Goal: Task Accomplishment & Management: Complete application form

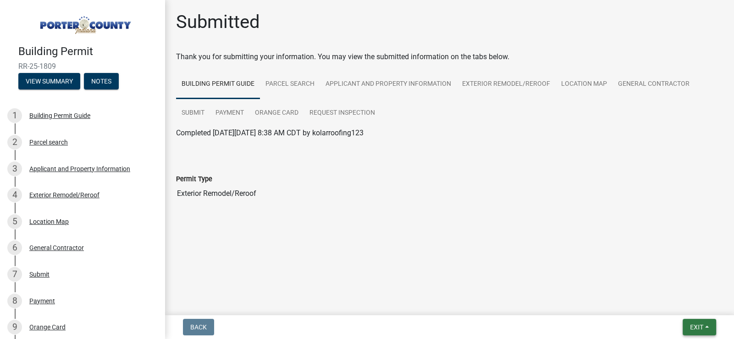
click at [693, 326] on span "Exit" at bounding box center [696, 326] width 13 height 7
click at [688, 307] on button "Save & Exit" at bounding box center [679, 303] width 73 height 22
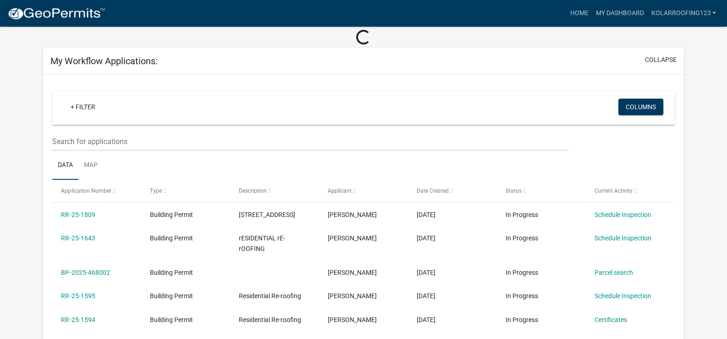
scroll to position [91, 0]
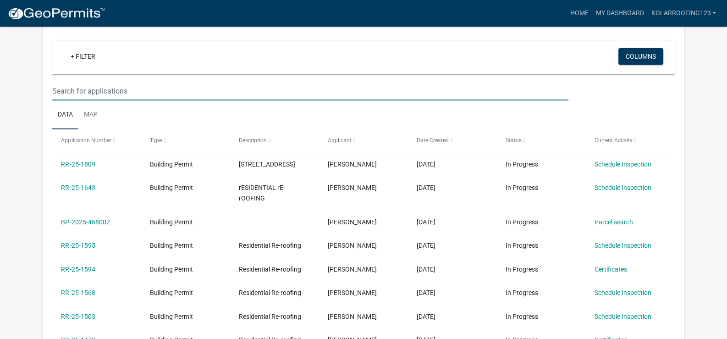
click at [113, 92] on input "text" at bounding box center [310, 91] width 516 height 19
click at [91, 92] on input "text" at bounding box center [310, 91] width 516 height 19
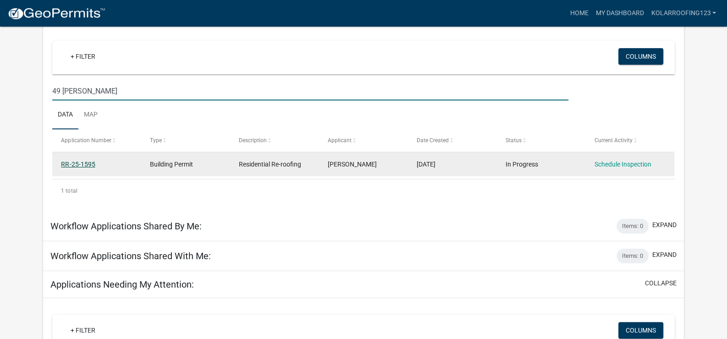
type input "49 [PERSON_NAME]"
click at [80, 160] on link "RR-25-1595" at bounding box center [78, 163] width 34 height 7
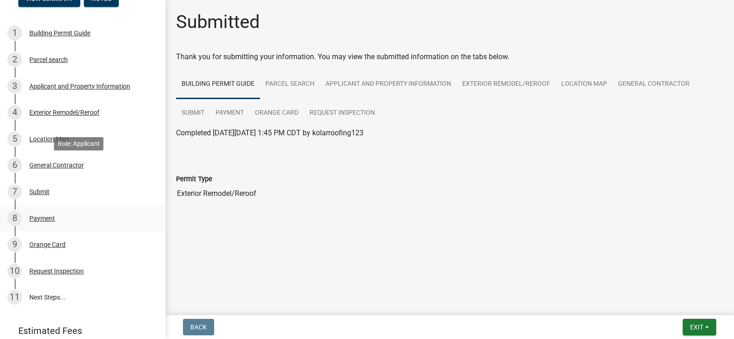
scroll to position [91, 0]
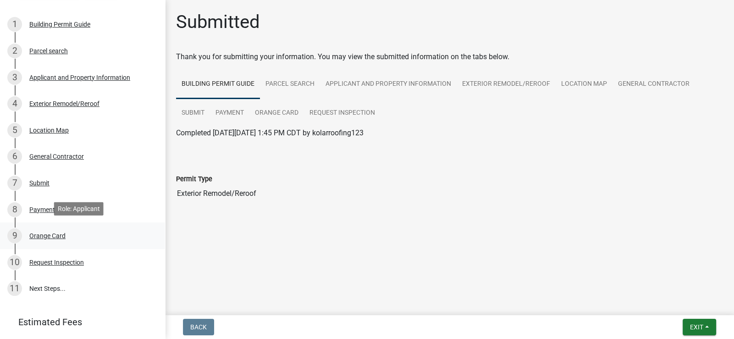
click at [39, 234] on div "Orange Card" at bounding box center [47, 235] width 36 height 6
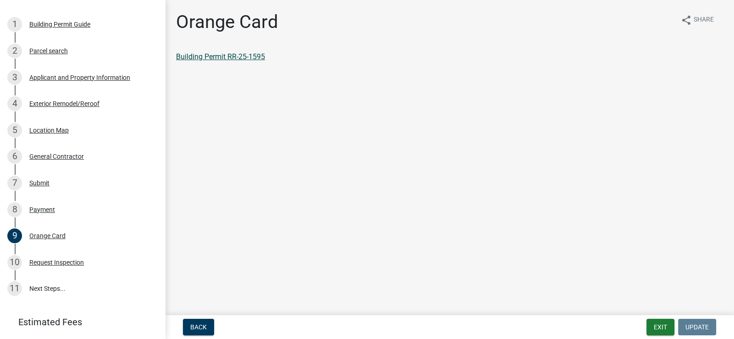
click at [237, 57] on link "Building Permit RR-25-1595" at bounding box center [220, 56] width 89 height 9
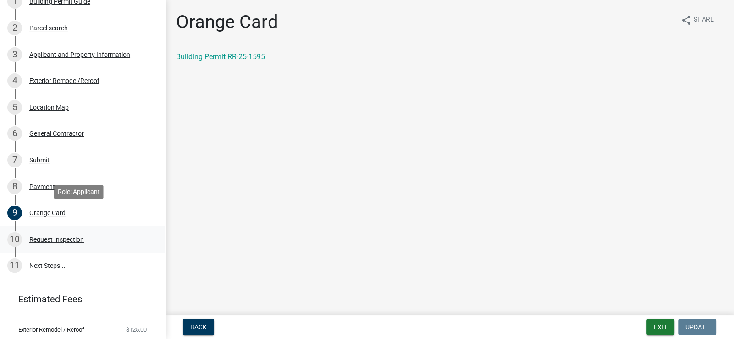
scroll to position [138, 0]
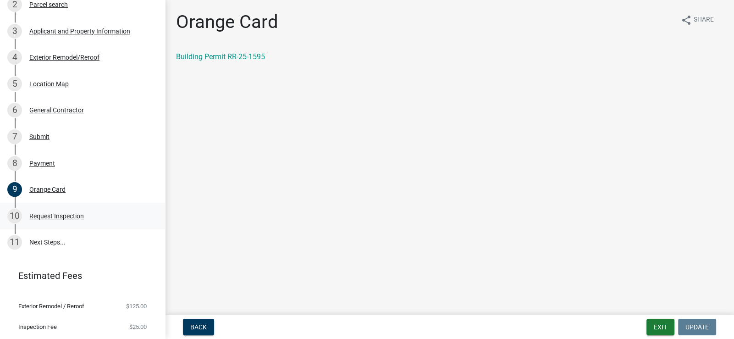
click at [57, 213] on div "Request Inspection" at bounding box center [56, 216] width 55 height 6
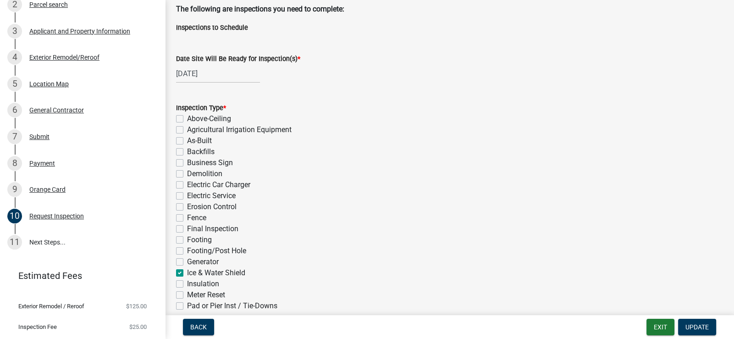
scroll to position [47, 0]
click at [221, 68] on div "[DATE]" at bounding box center [218, 74] width 84 height 19
select select "9"
select select "2025"
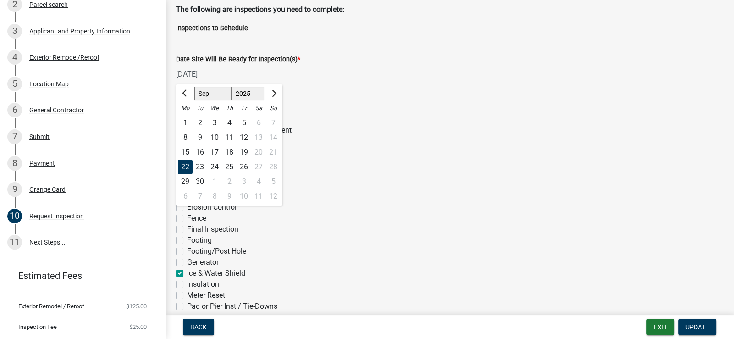
click at [245, 162] on div "26" at bounding box center [244, 167] width 15 height 15
type input "[DATE]"
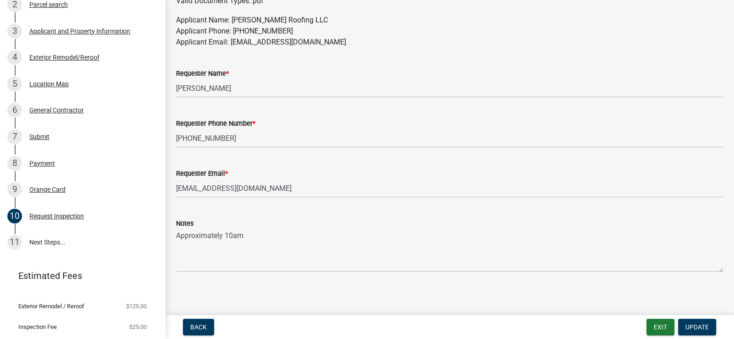
scroll to position [552, 0]
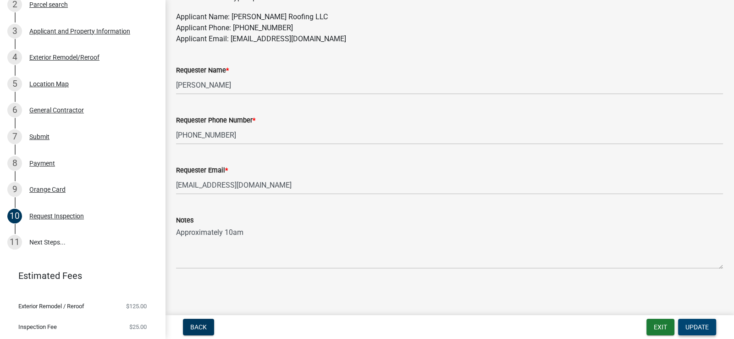
click at [712, 325] on button "Update" at bounding box center [697, 327] width 38 height 17
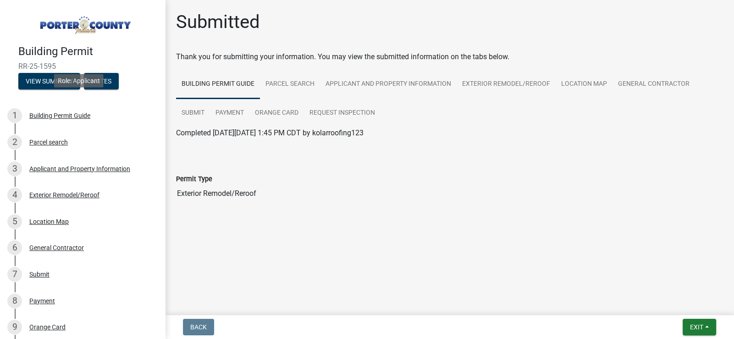
scroll to position [0, 0]
click at [702, 325] on span "Exit" at bounding box center [696, 326] width 13 height 7
click at [682, 305] on button "Save & Exit" at bounding box center [679, 303] width 73 height 22
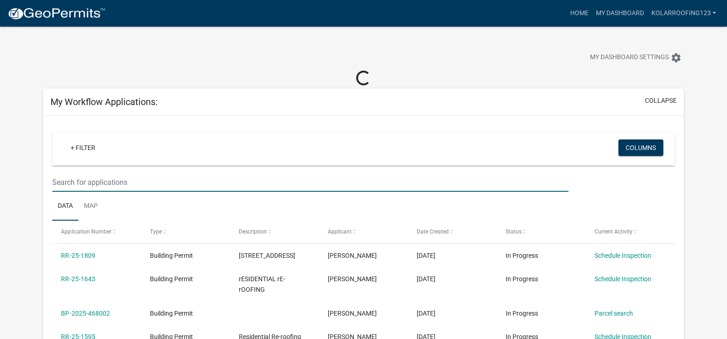
click at [151, 179] on input "text" at bounding box center [310, 182] width 516 height 19
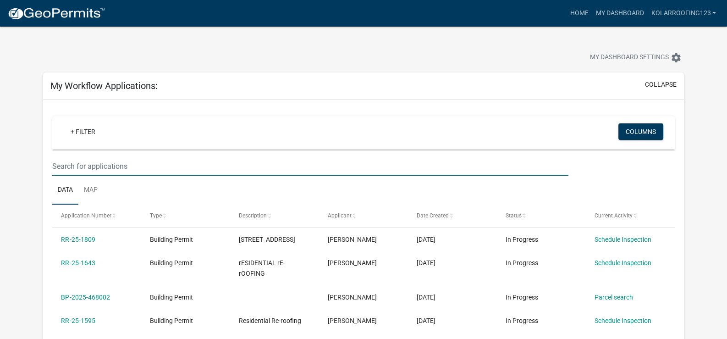
click at [116, 167] on input "text" at bounding box center [310, 166] width 516 height 19
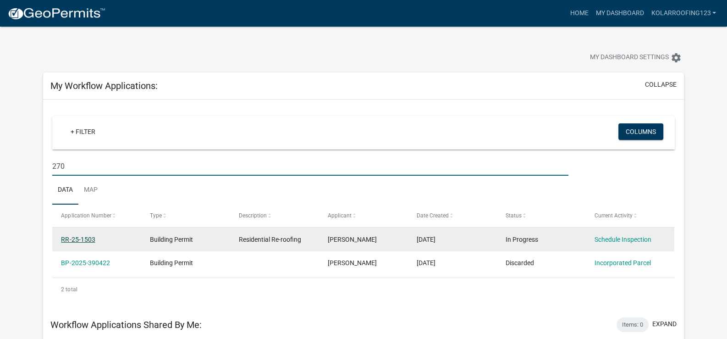
type input "270"
click at [74, 238] on link "RR-25-1503" at bounding box center [78, 239] width 34 height 7
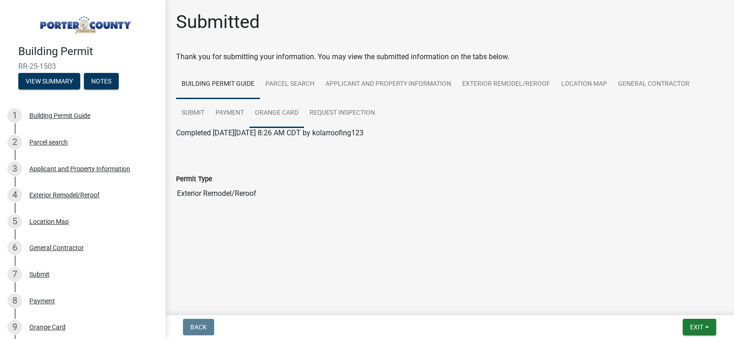
click at [265, 113] on link "Orange Card" at bounding box center [276, 113] width 55 height 29
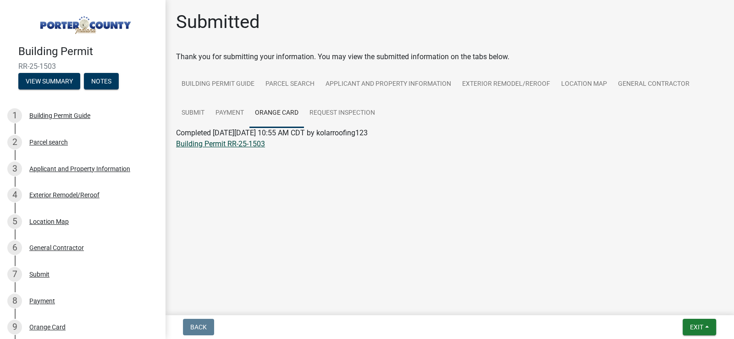
click at [228, 144] on link "Building Permit RR-25-1503" at bounding box center [220, 143] width 89 height 9
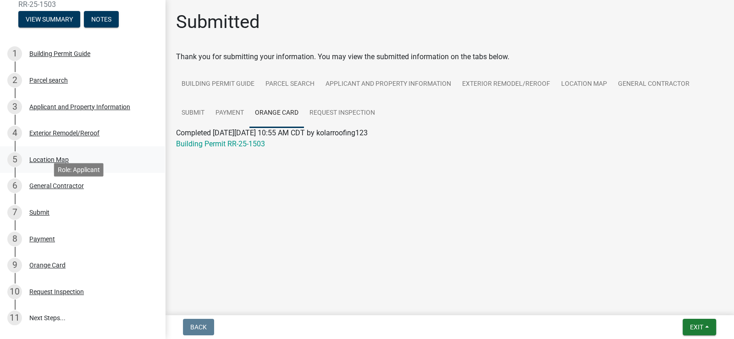
scroll to position [158, 0]
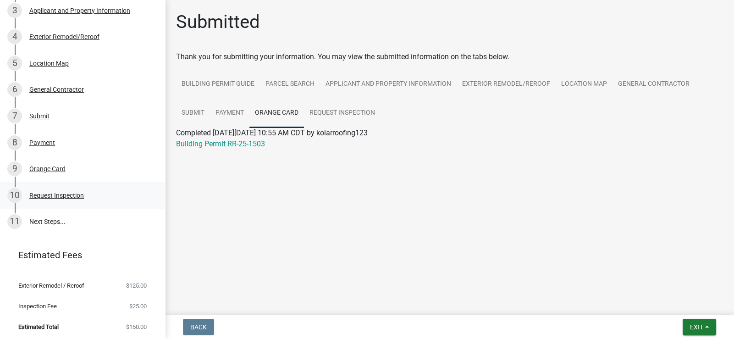
click at [57, 192] on div "Request Inspection" at bounding box center [56, 195] width 55 height 6
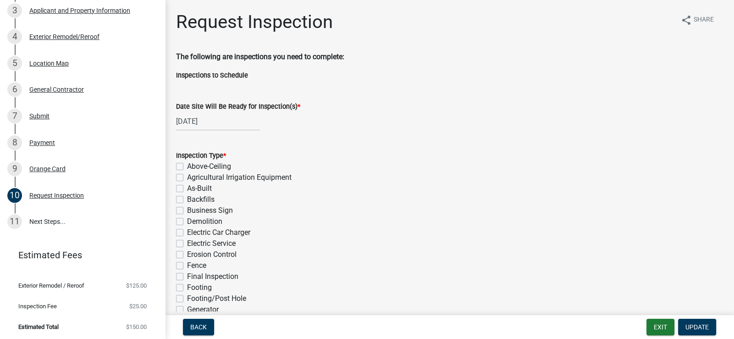
click at [213, 122] on div "[DATE]" at bounding box center [218, 121] width 84 height 19
select select "9"
select select "2025"
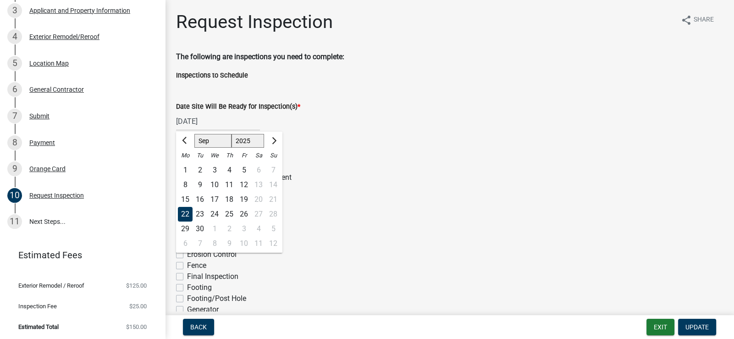
click at [240, 215] on div "26" at bounding box center [244, 214] width 15 height 15
type input "[DATE]"
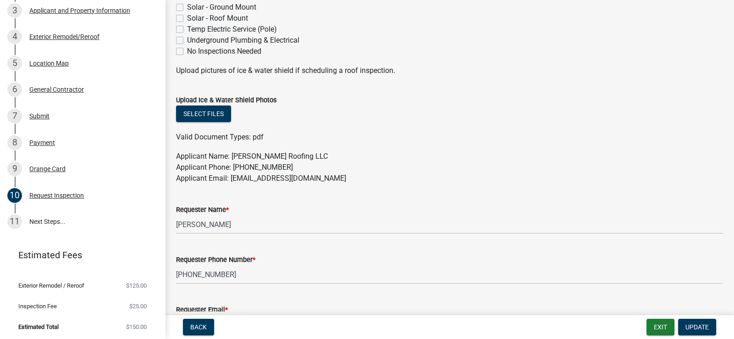
scroll to position [552, 0]
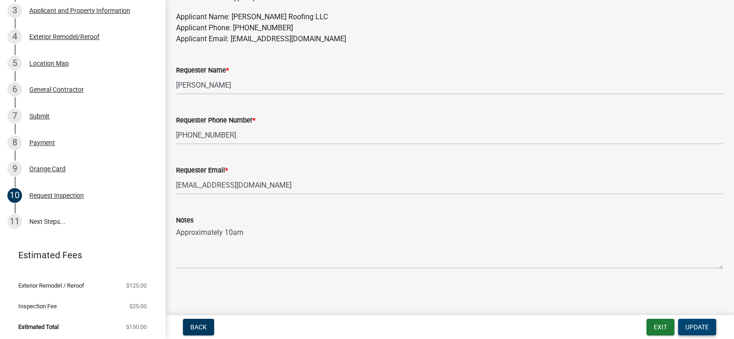
click at [696, 325] on span "Update" at bounding box center [697, 326] width 23 height 7
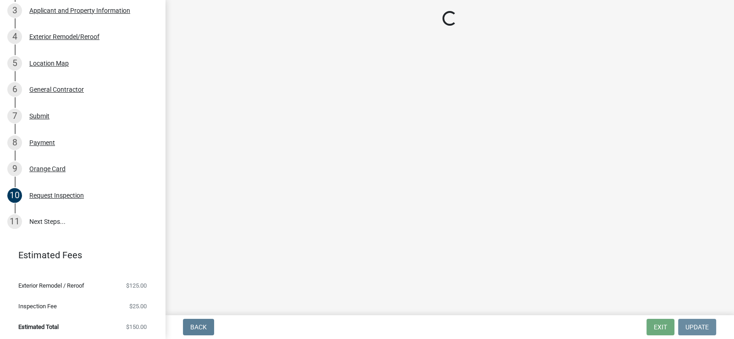
scroll to position [0, 0]
